Goal: Check status: Check status

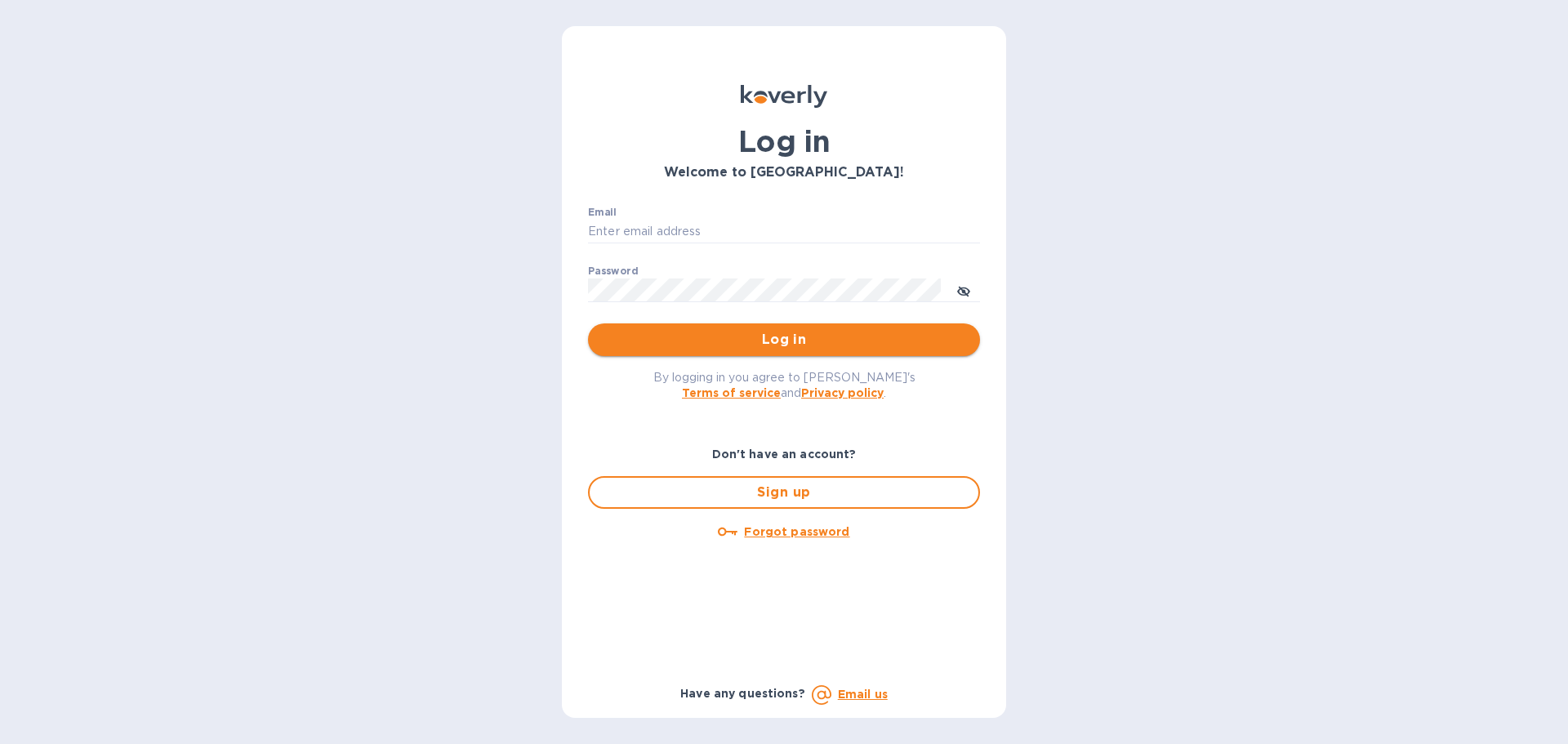
type input "[EMAIL_ADDRESS][DOMAIN_NAME]"
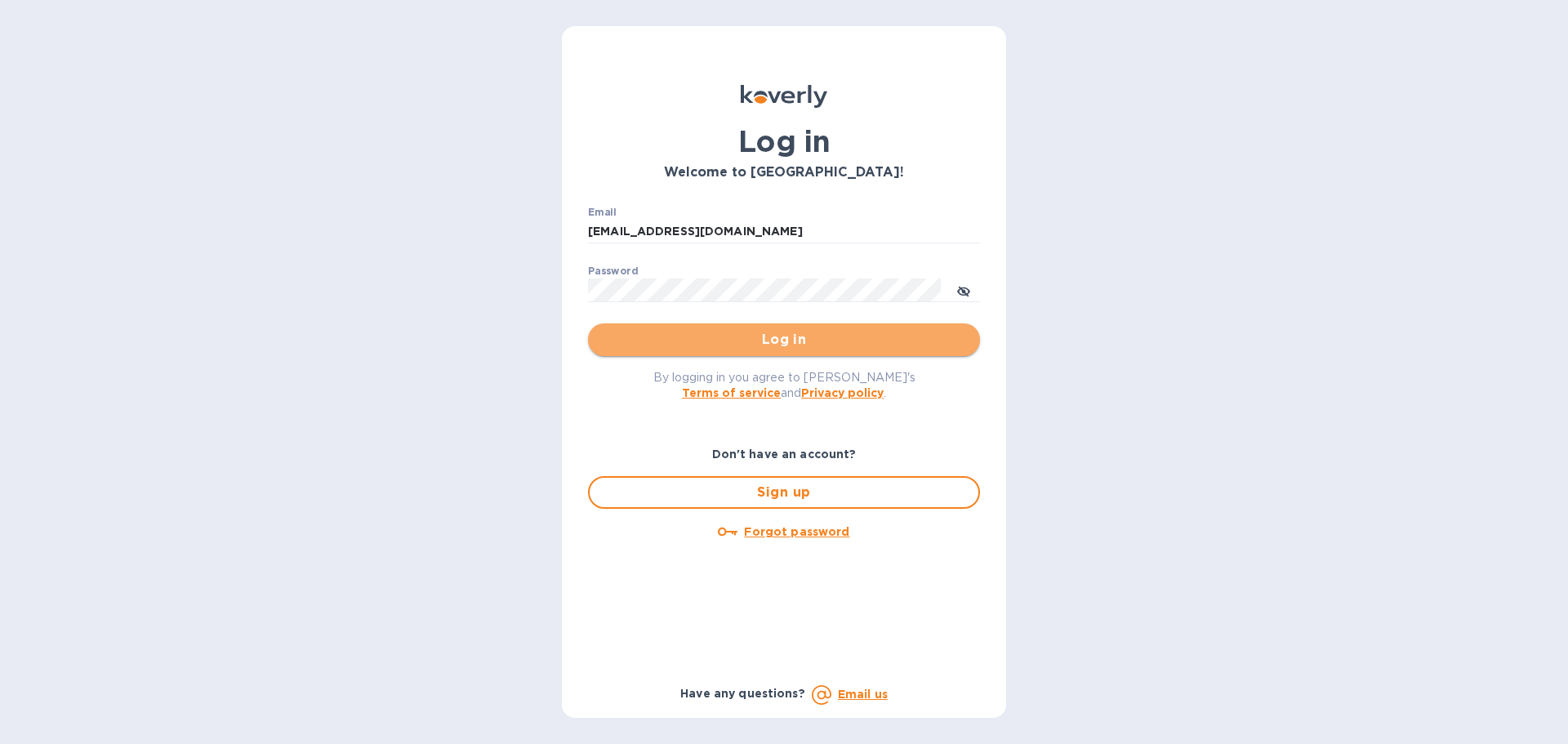
click at [665, 341] on span "Log in" at bounding box center [784, 339] width 366 height 19
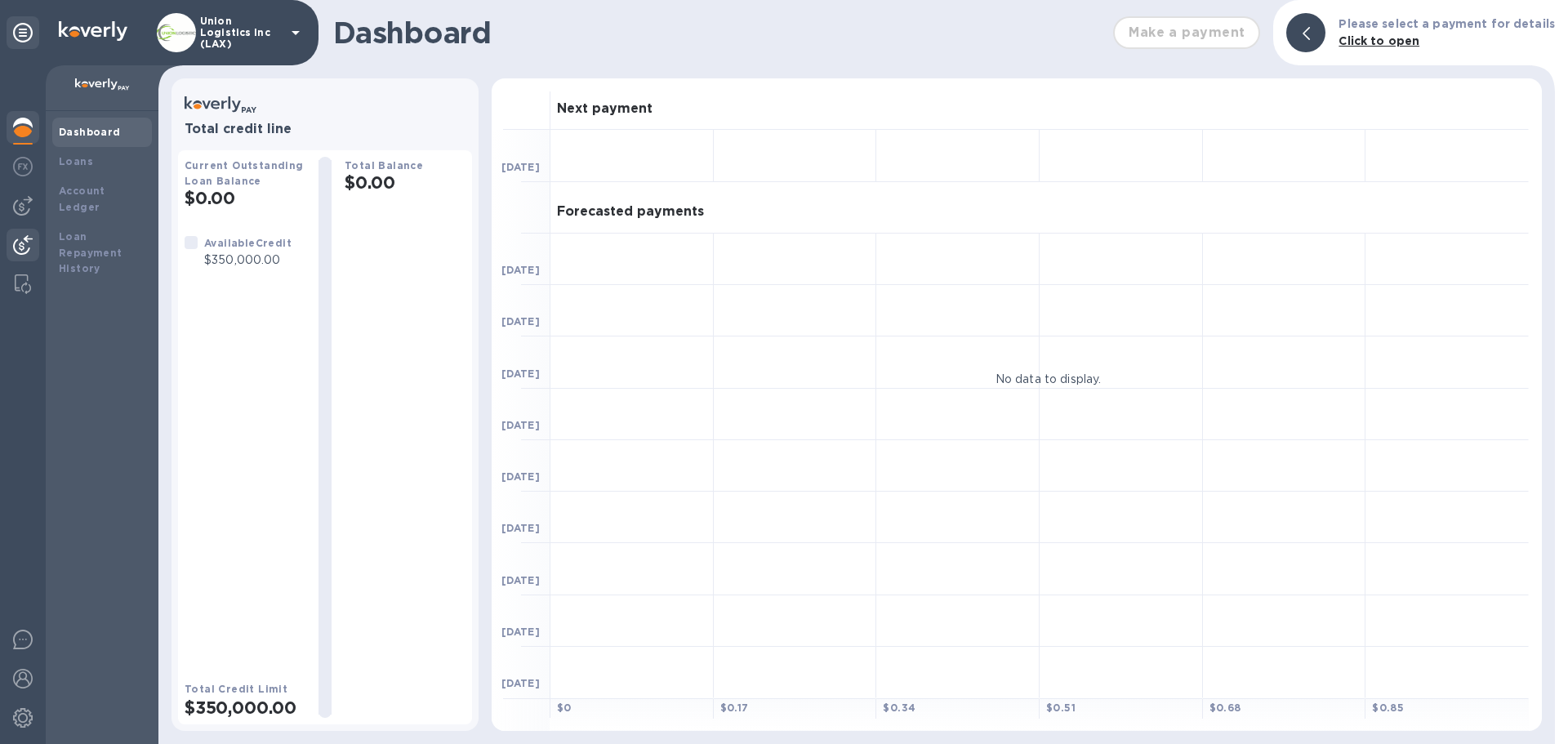
click at [29, 246] on img at bounding box center [22, 245] width 19 height 19
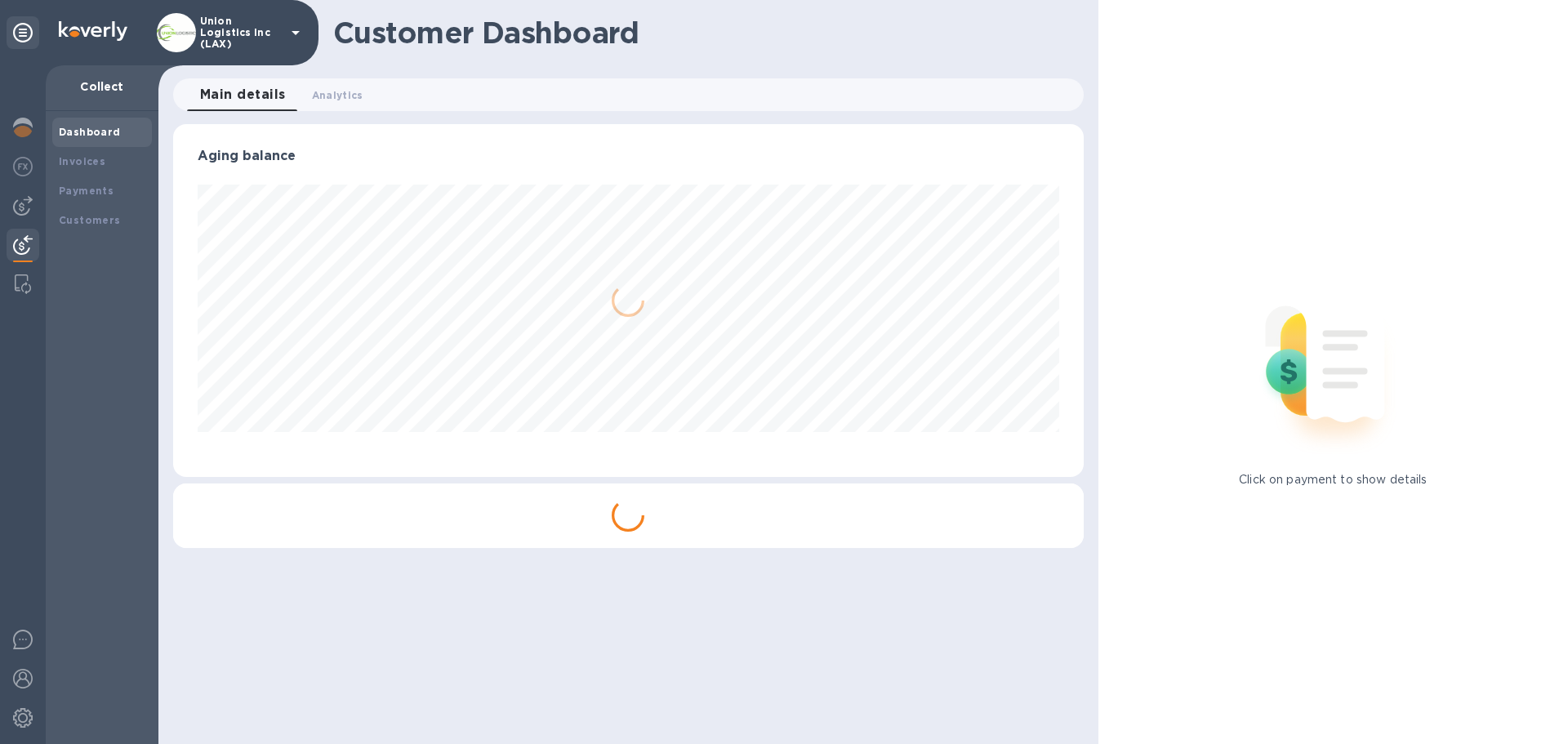
scroll to position [353, 909]
click at [106, 196] on div "Payments" at bounding box center [101, 191] width 86 height 17
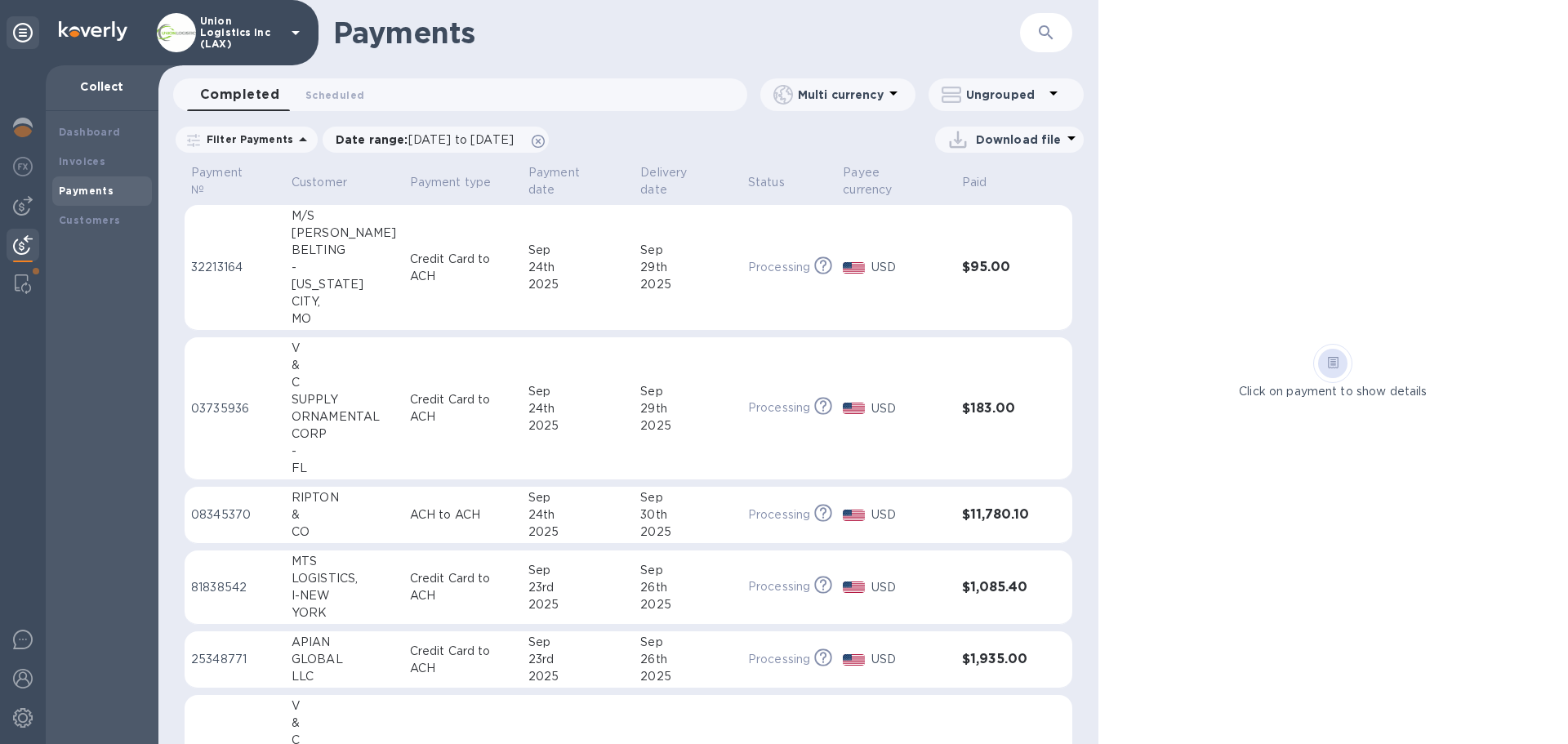
click at [410, 279] on p "Credit Card to ACH" at bounding box center [463, 268] width 106 height 34
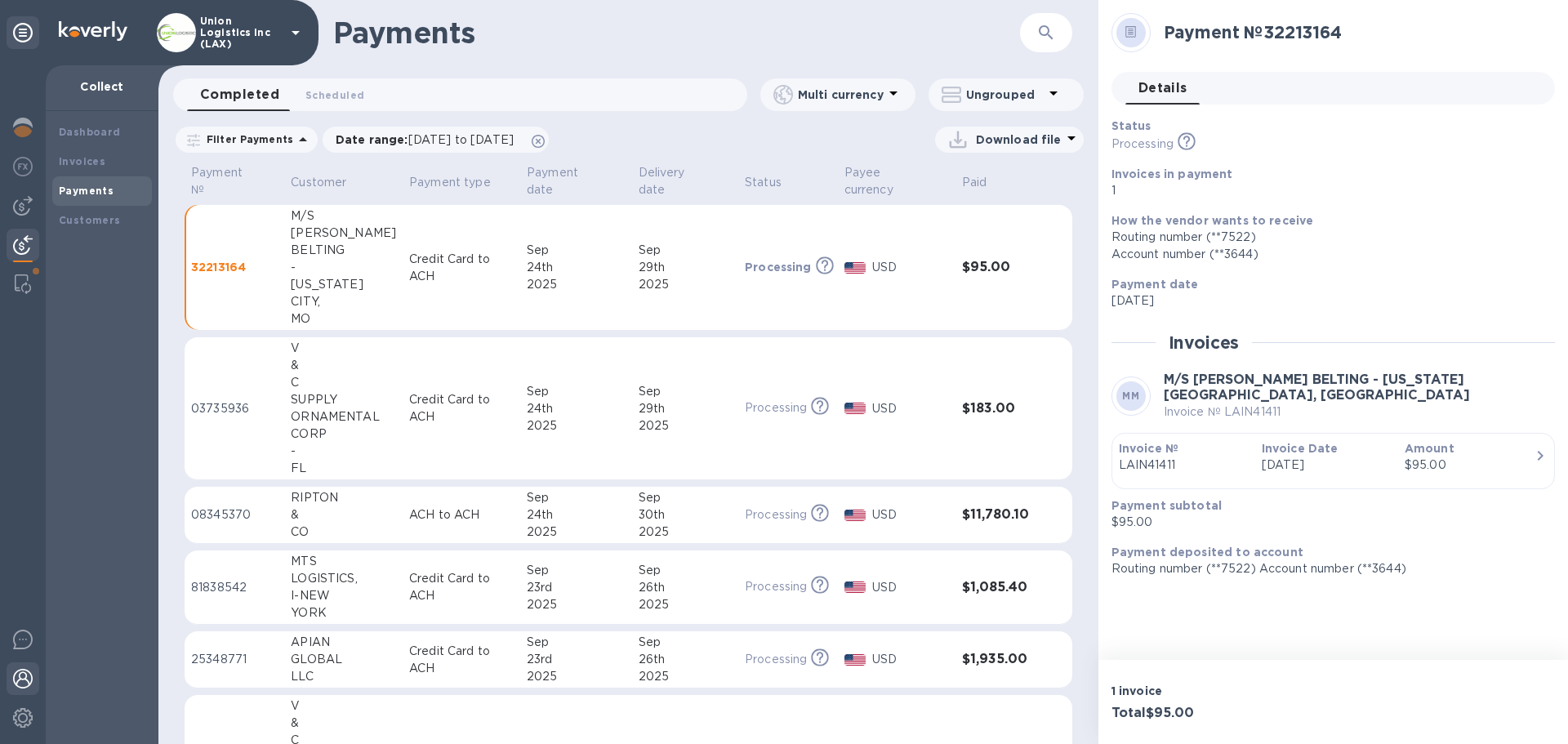
click at [22, 687] on img at bounding box center [22, 678] width 19 height 19
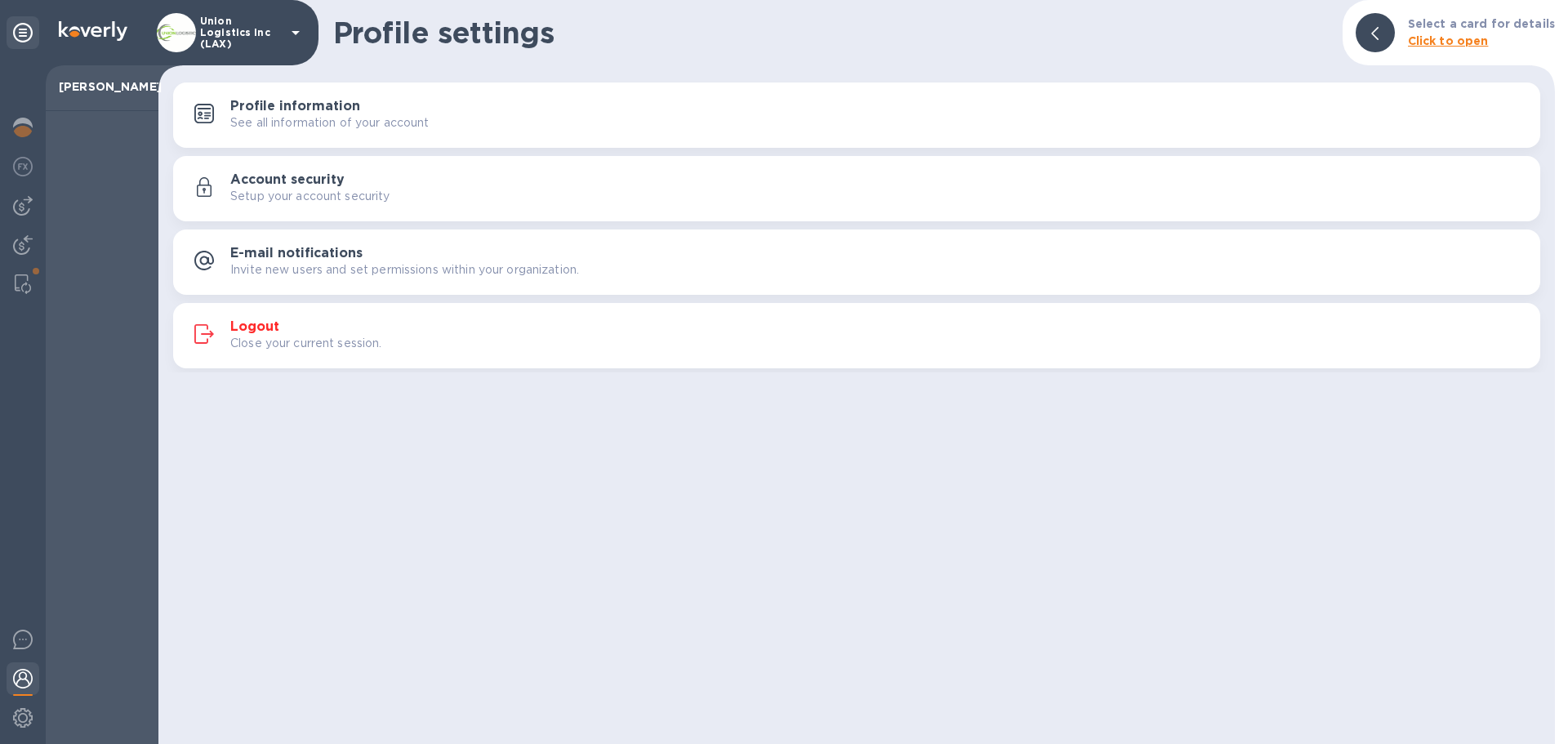
click at [336, 329] on div "Logout Close your current session." at bounding box center [879, 335] width 1297 height 32
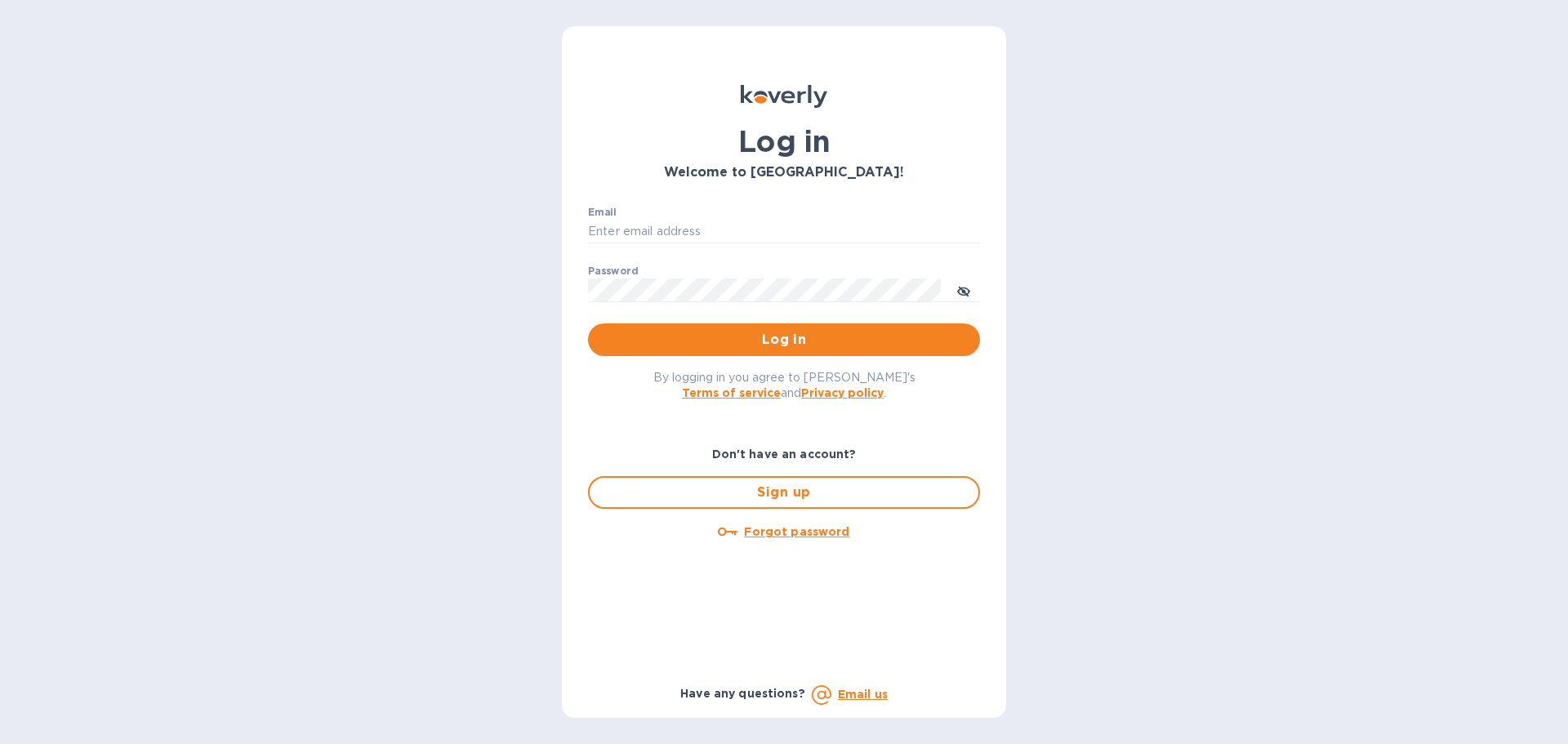
type input "[EMAIL_ADDRESS][DOMAIN_NAME]"
